Goal: Information Seeking & Learning: Learn about a topic

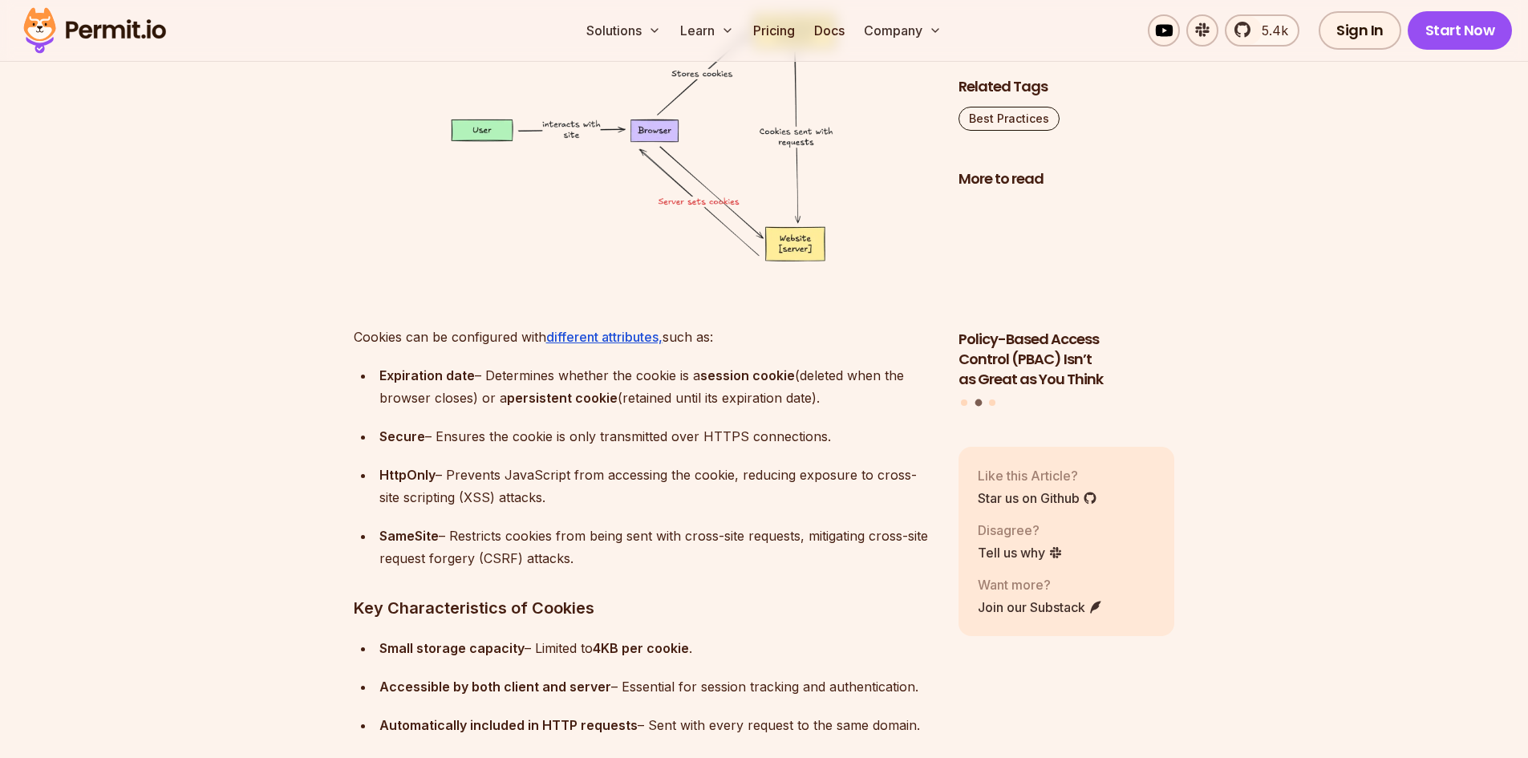
scroll to position [4359, 0]
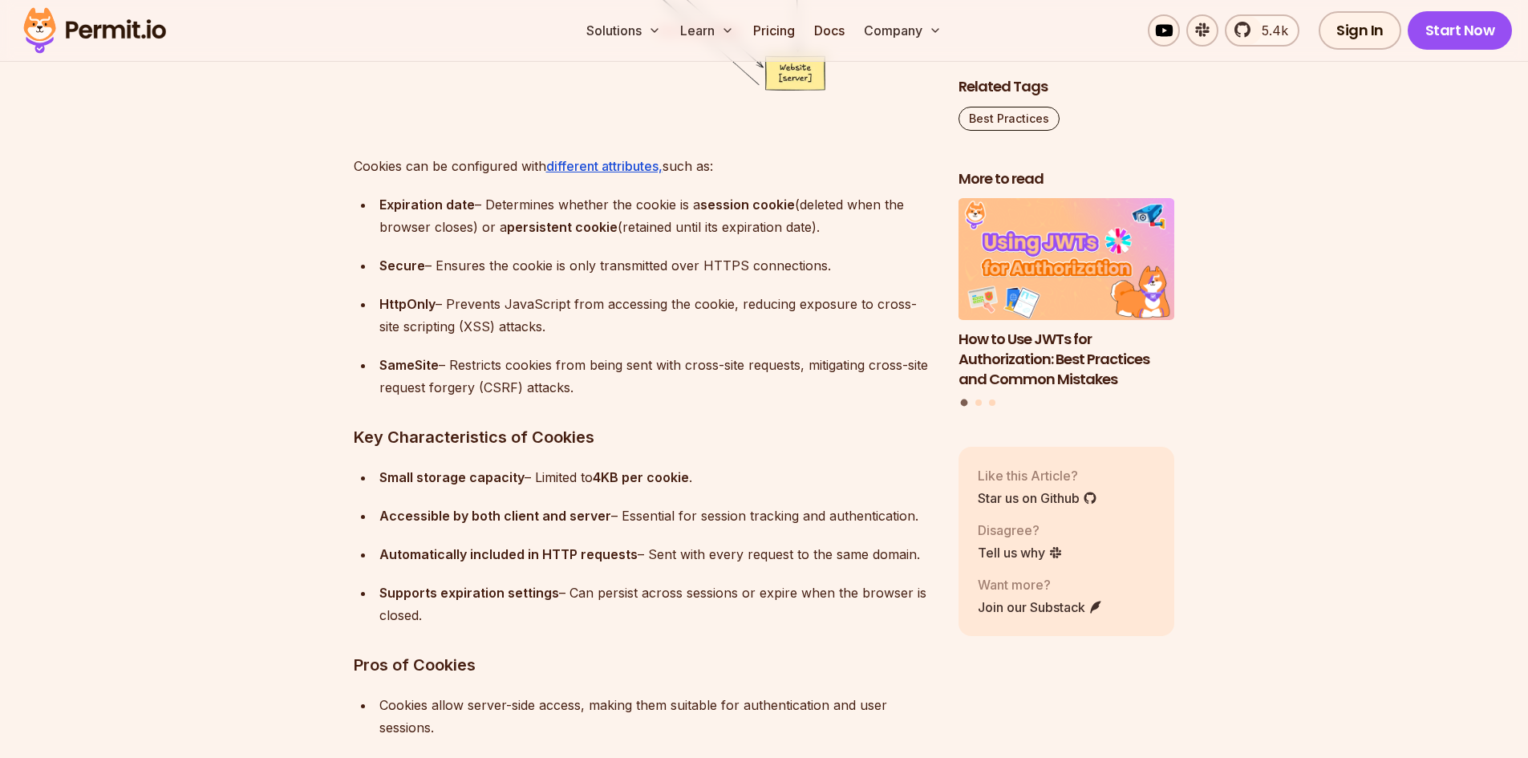
drag, startPoint x: 603, startPoint y: 480, endPoint x: 623, endPoint y: 481, distance: 20.1
click at [623, 481] on div "Small storage capacity – Limited to 4KB per cookie ." at bounding box center [655, 477] width 553 height 22
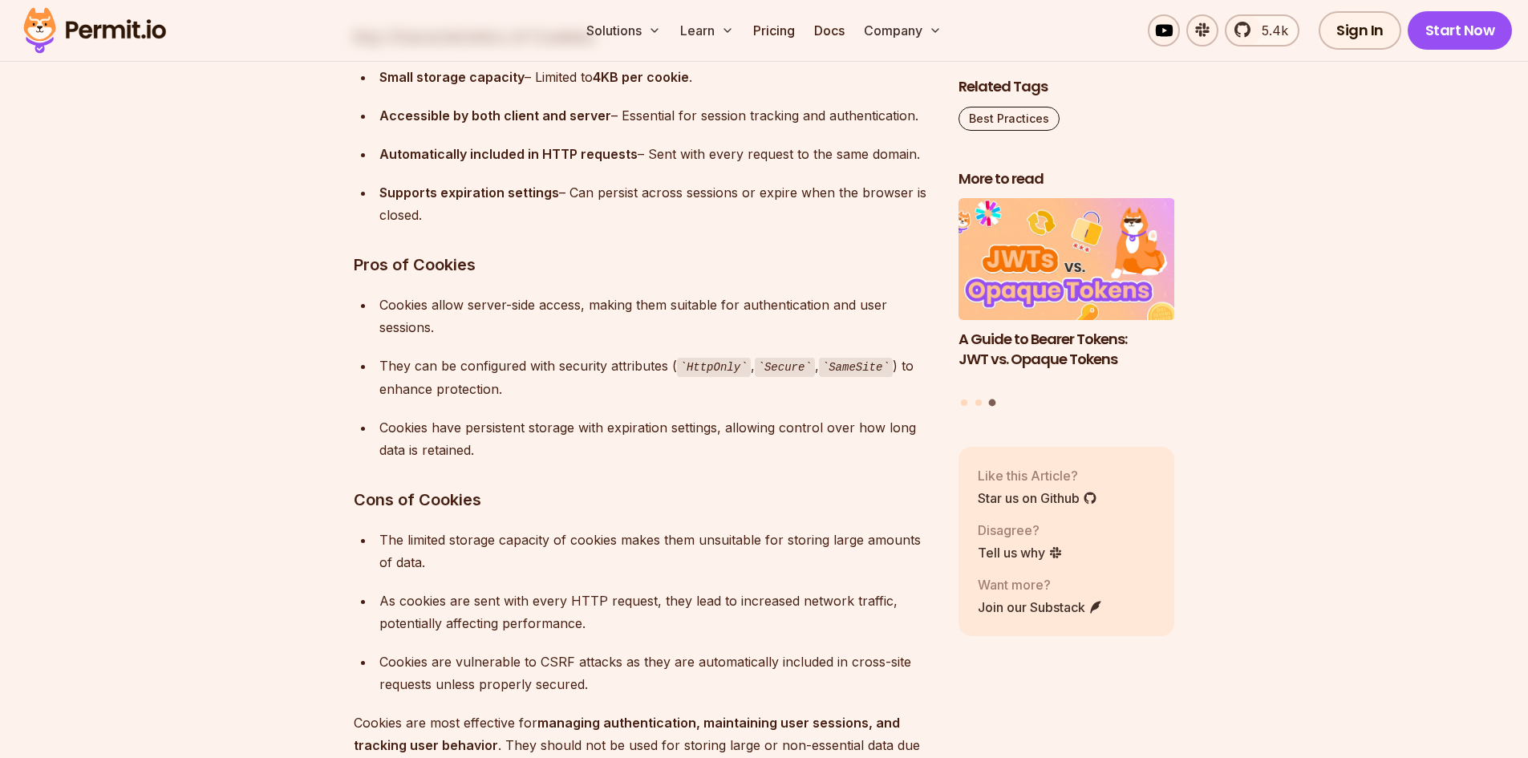
scroll to position [4760, 0]
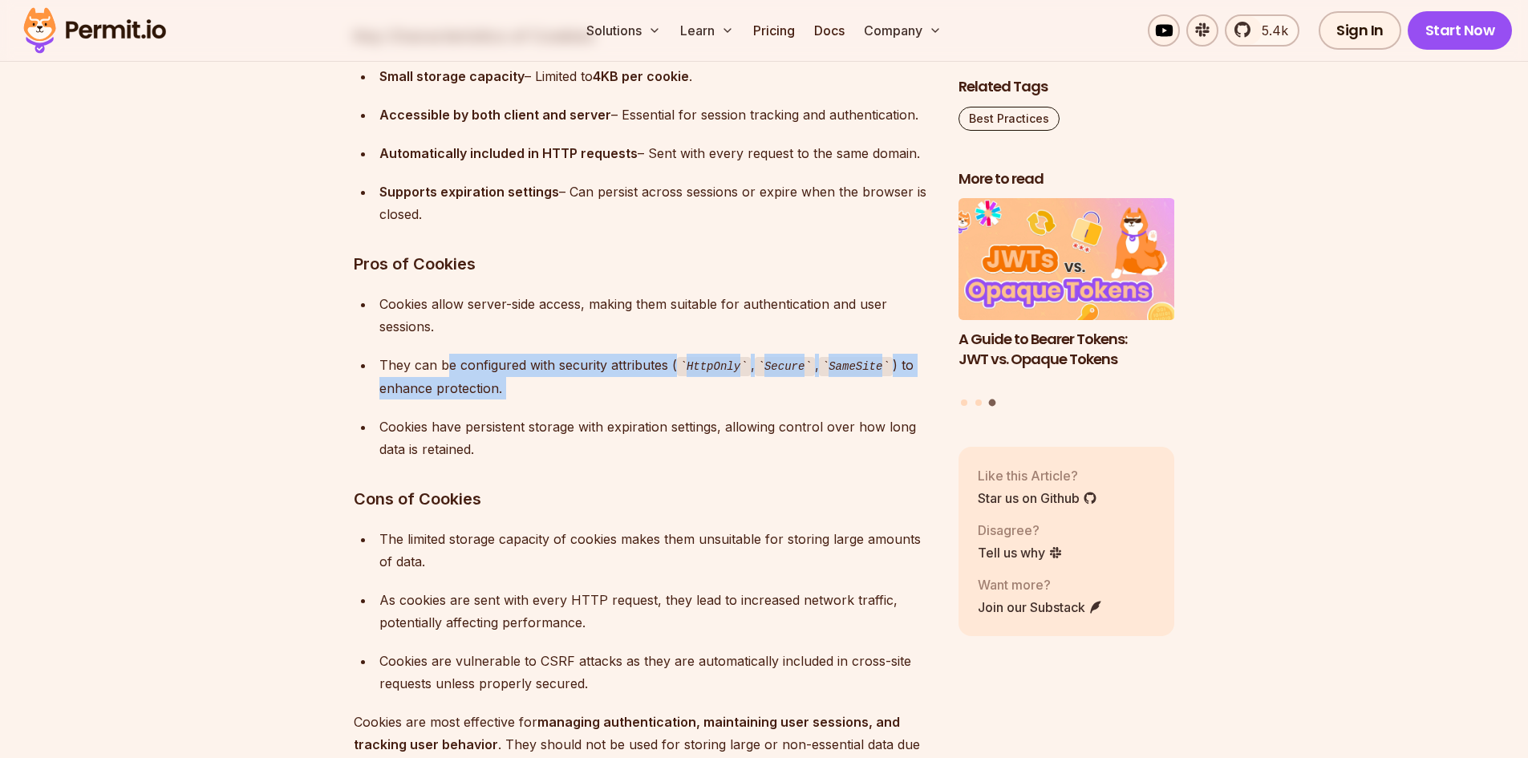
drag, startPoint x: 448, startPoint y: 376, endPoint x: 448, endPoint y: 403, distance: 26.5
click at [448, 403] on ul "Cookies allow server-side access, making them suitable for authentication and u…" at bounding box center [643, 377] width 579 height 168
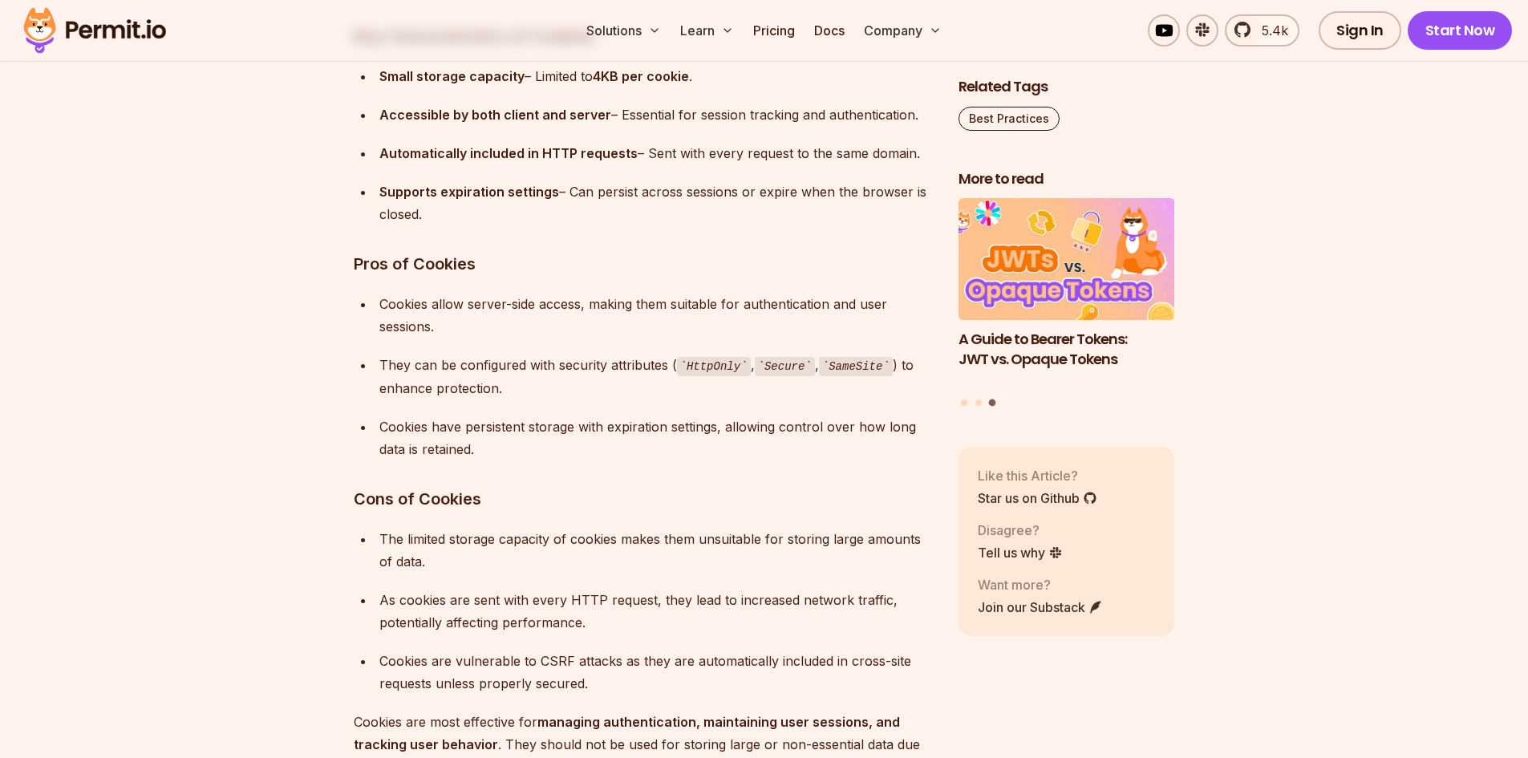
drag, startPoint x: 448, startPoint y: 417, endPoint x: 440, endPoint y: 427, distance: 12.0
click at [448, 419] on div "Cookies have persistent storage with expiration settings, allowing control over…" at bounding box center [655, 437] width 553 height 45
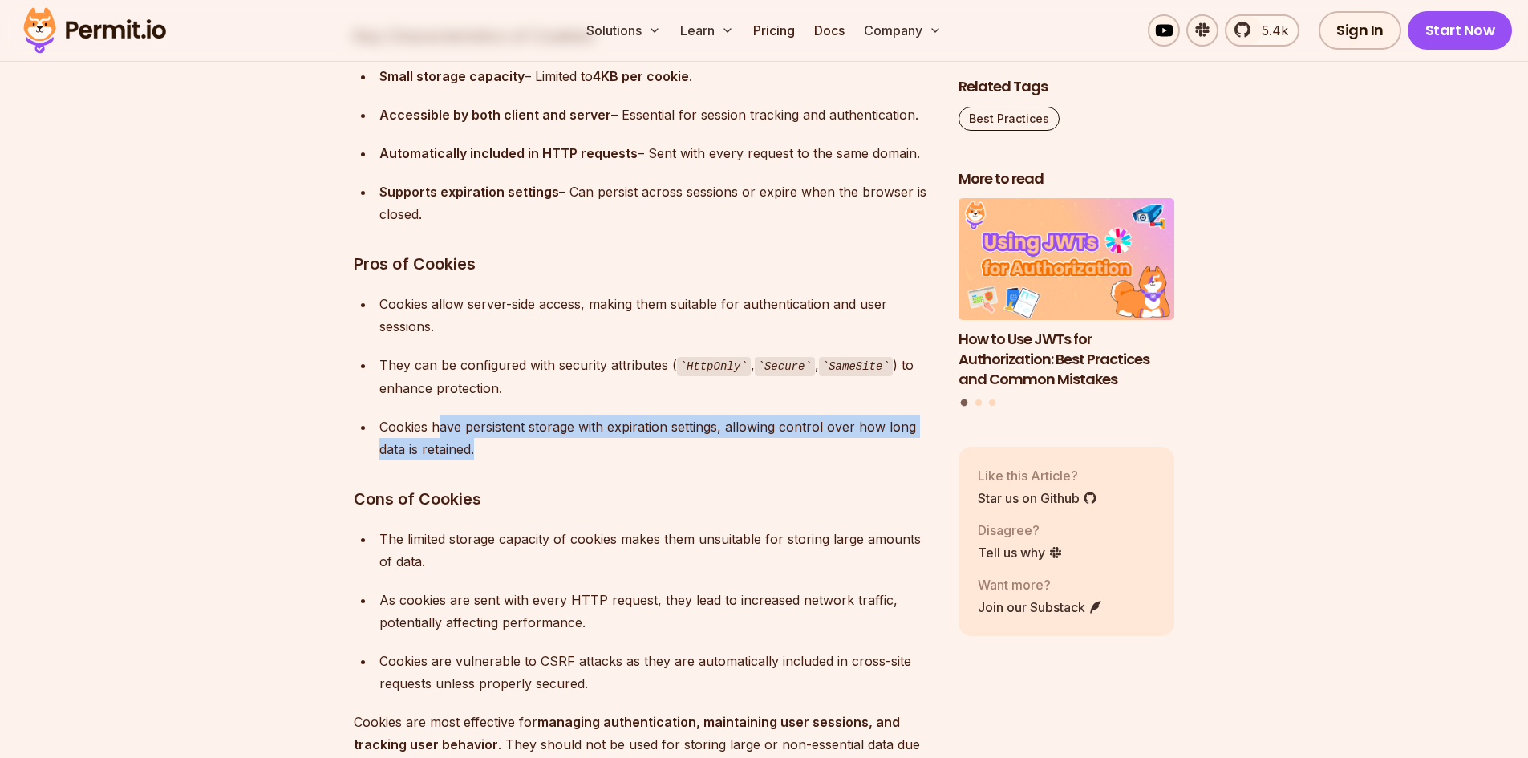
drag, startPoint x: 440, startPoint y: 427, endPoint x: 735, endPoint y: 441, distance: 294.7
click at [732, 442] on div "Cookies have persistent storage with expiration settings, allowing control over…" at bounding box center [655, 437] width 553 height 45
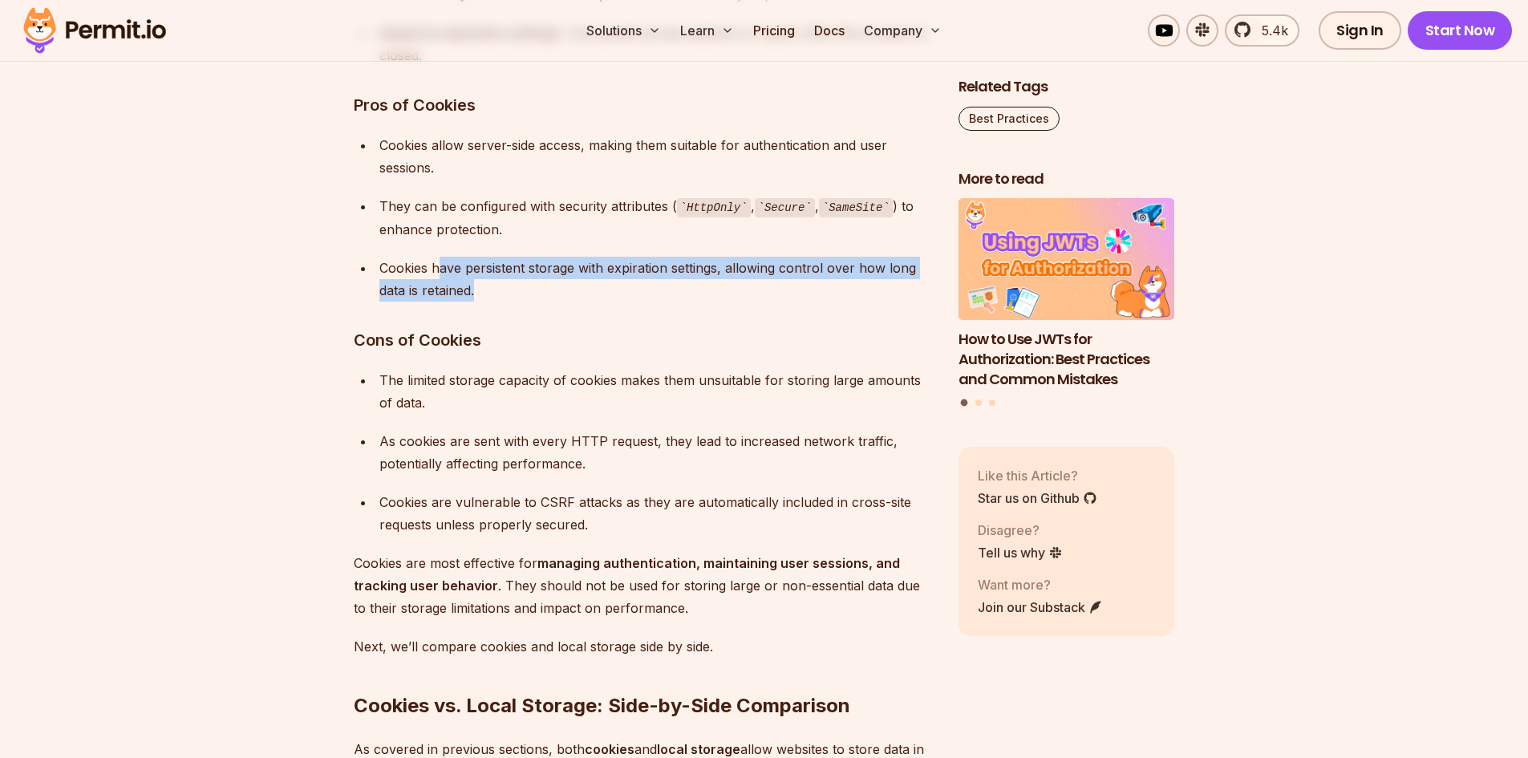
scroll to position [4920, 0]
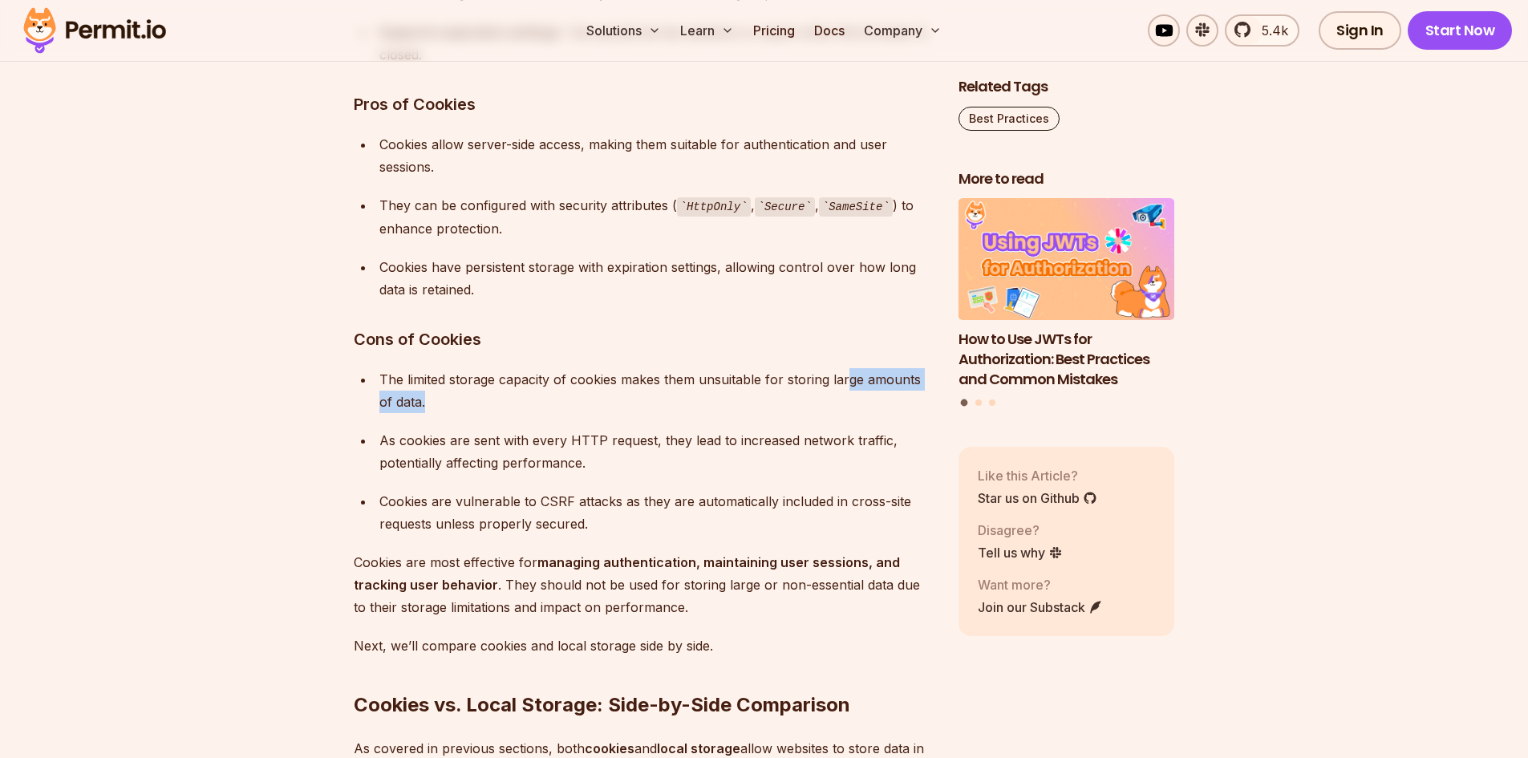
drag, startPoint x: 832, startPoint y: 392, endPoint x: 502, endPoint y: 410, distance: 330.9
click at [502, 408] on div "The limited storage capacity of cookies makes them unsuitable for storing large…" at bounding box center [655, 390] width 553 height 45
drag, startPoint x: 486, startPoint y: 432, endPoint x: 556, endPoint y: 441, distance: 70.3
click at [556, 441] on div "As cookies are sent with every HTTP request, they lead to increased network tra…" at bounding box center [655, 451] width 553 height 45
drag, startPoint x: 772, startPoint y: 434, endPoint x: 828, endPoint y: 440, distance: 56.5
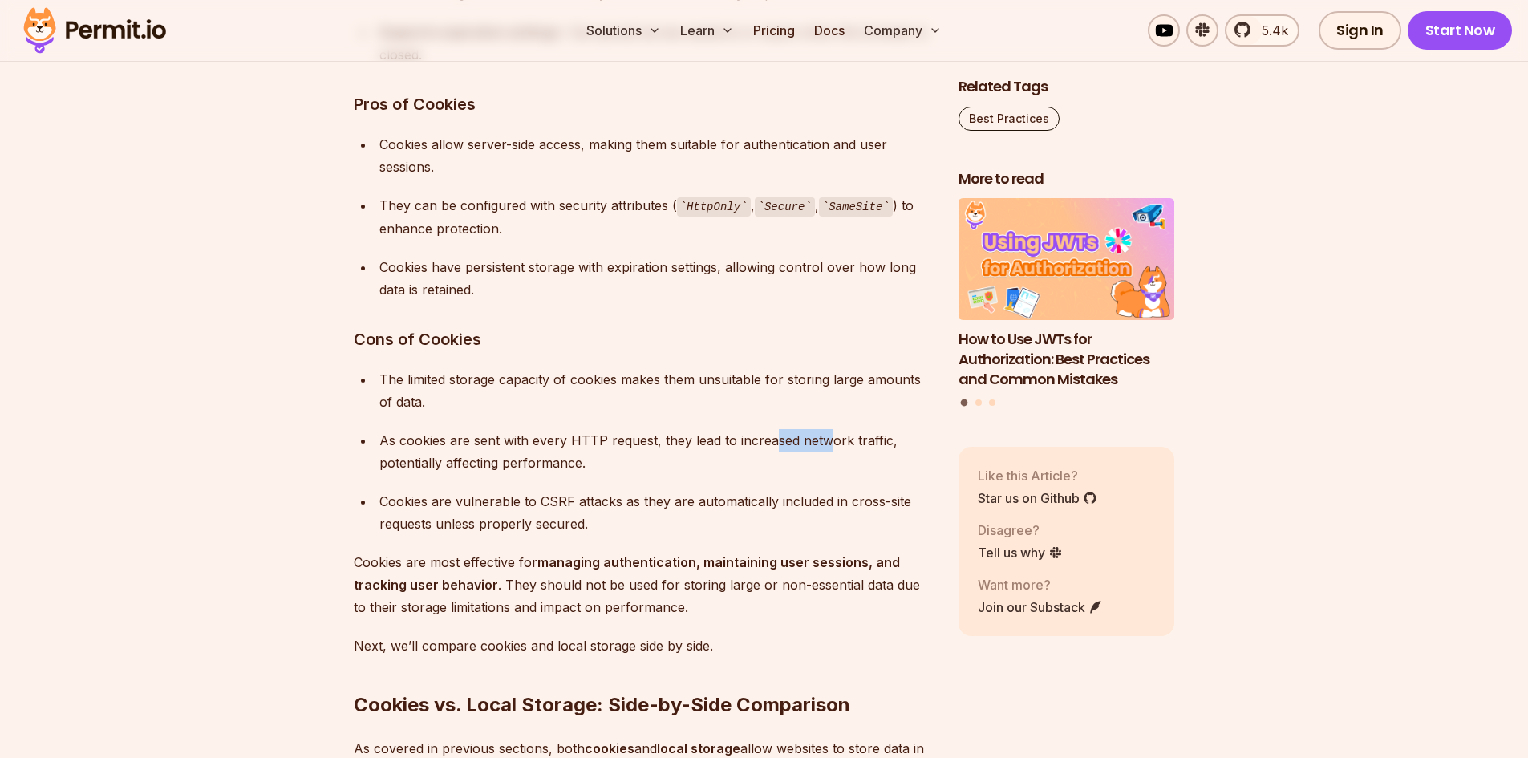
click at [828, 440] on div "As cookies are sent with every HTTP request, they lead to increased network tra…" at bounding box center [655, 451] width 553 height 45
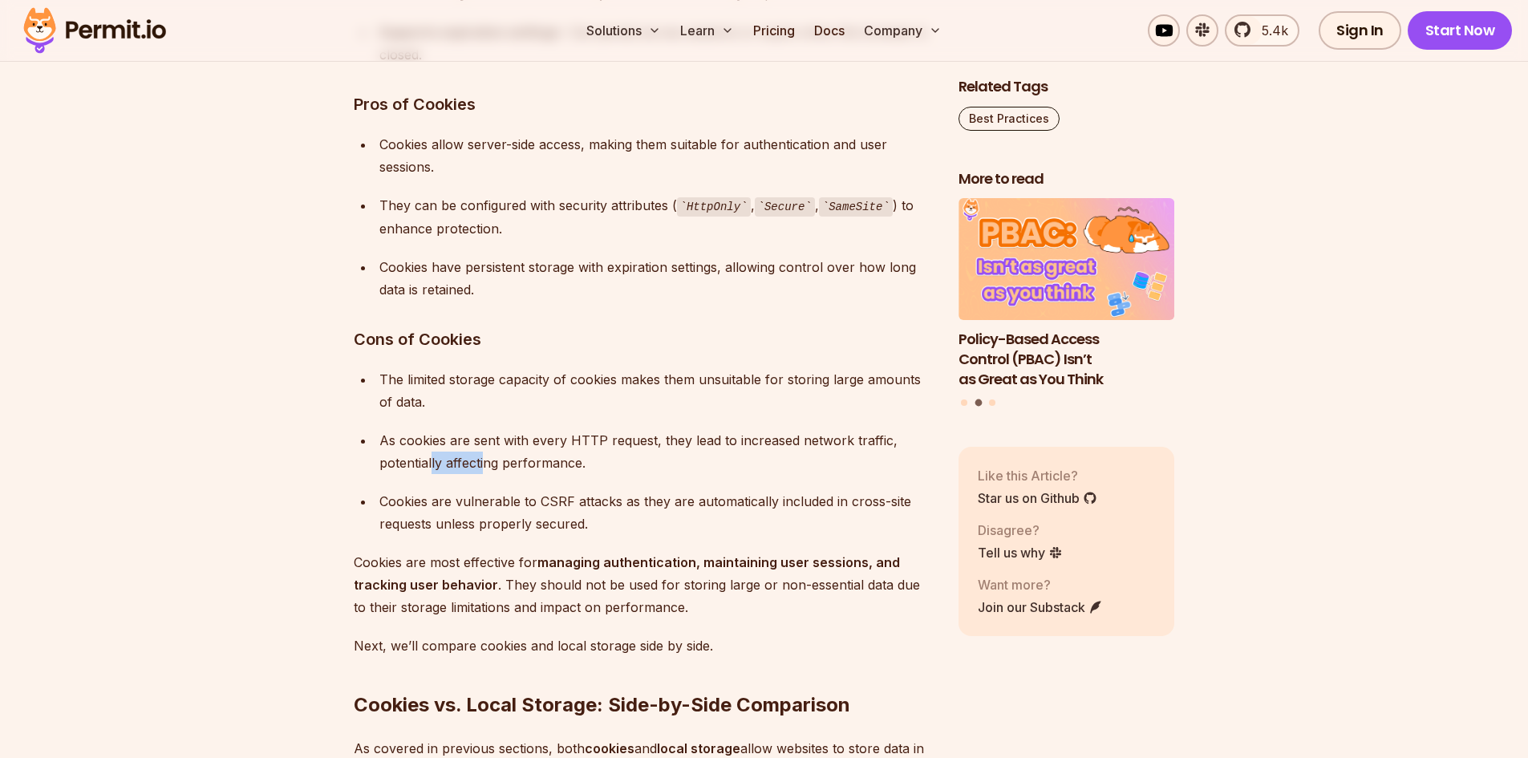
drag, startPoint x: 436, startPoint y: 463, endPoint x: 492, endPoint y: 458, distance: 56.3
click at [490, 458] on div "As cookies are sent with every HTTP request, they lead to increased network tra…" at bounding box center [655, 451] width 553 height 45
click at [500, 455] on div "As cookies are sent with every HTTP request, they lead to increased network tra…" at bounding box center [655, 451] width 553 height 45
drag, startPoint x: 435, startPoint y: 506, endPoint x: 654, endPoint y: 492, distance: 220.2
click at [654, 492] on div "Cookies are vulnerable to CSRF attacks as they are automatically included in cr…" at bounding box center [655, 512] width 553 height 45
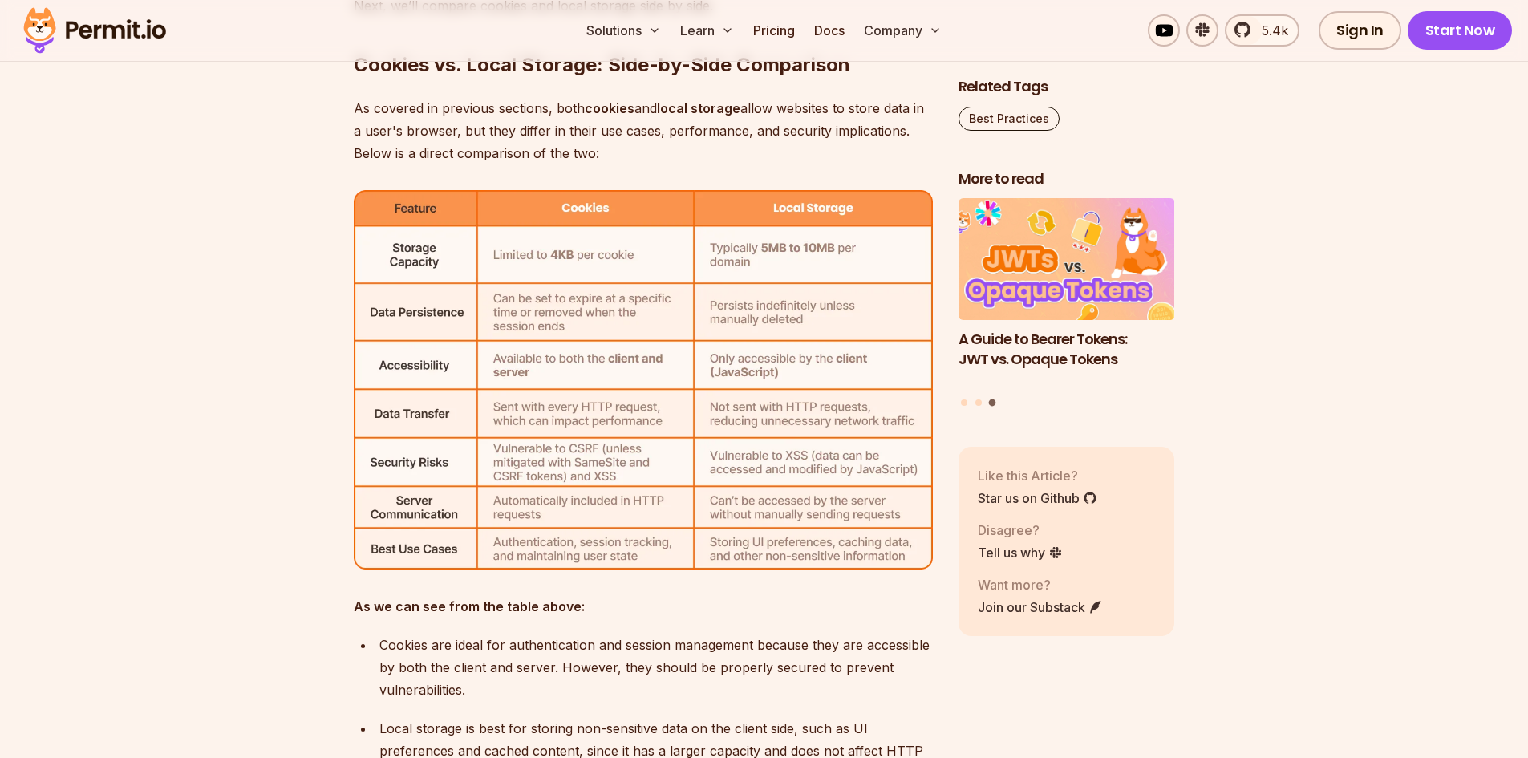
scroll to position [5560, 0]
